Goal: Transaction & Acquisition: Purchase product/service

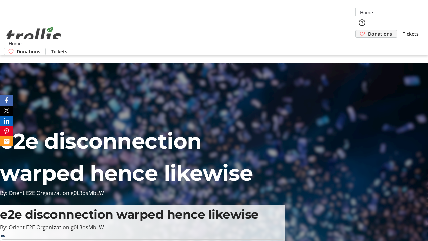
click at [368, 30] on span "Donations" at bounding box center [380, 33] width 24 height 7
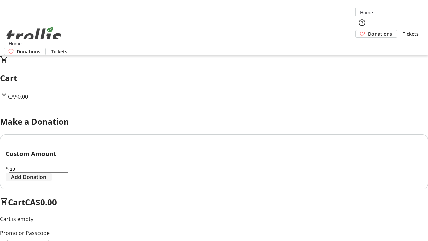
click at [46, 181] on span "Add Donation" at bounding box center [28, 177] width 35 height 8
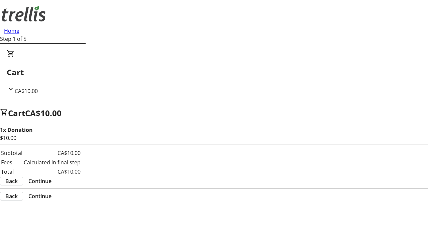
select select "CA"
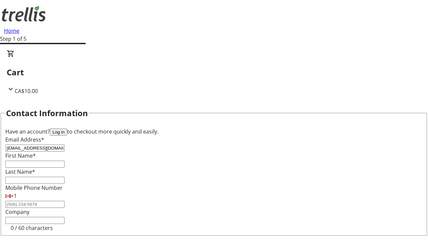
type input "[EMAIL_ADDRESS][DOMAIN_NAME]"
type input "Thora"
type input "[PERSON_NAME]"
type input "[STREET_ADDRESS][PERSON_NAME]"
type input "Kelowna"
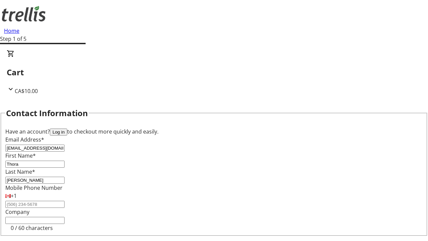
select select "BC"
type input "Kelowna"
type input "V1Y 0C2"
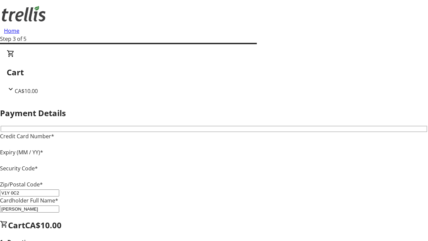
type input "V1Y 0C2"
